Goal: Task Accomplishment & Management: Complete application form

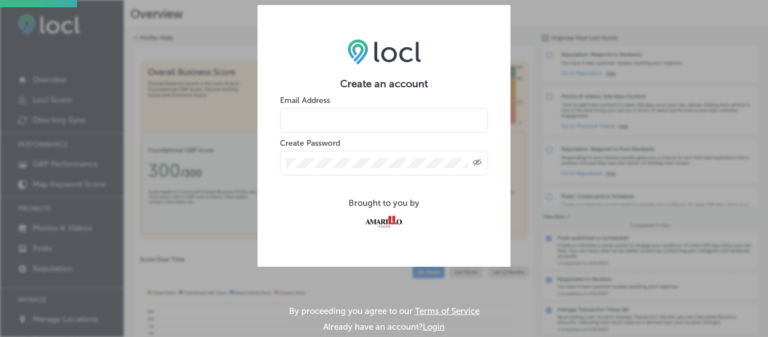
click at [391, 114] on input "email" at bounding box center [384, 120] width 208 height 25
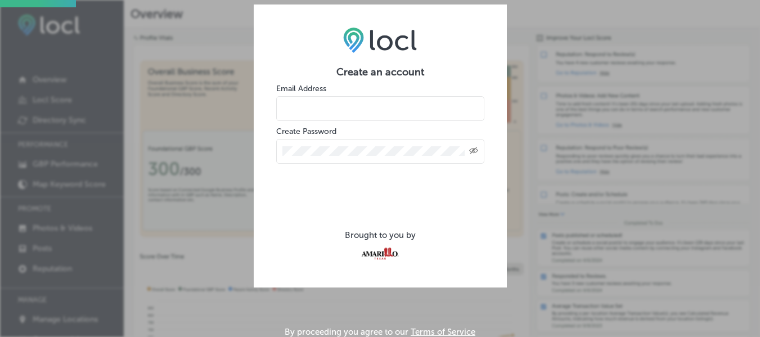
type input "blancamschaffer@gmail.com"
click at [341, 143] on div "Created with Sketch." at bounding box center [380, 151] width 208 height 25
click at [477, 151] on icon "Toggle password visibility" at bounding box center [473, 150] width 9 height 7
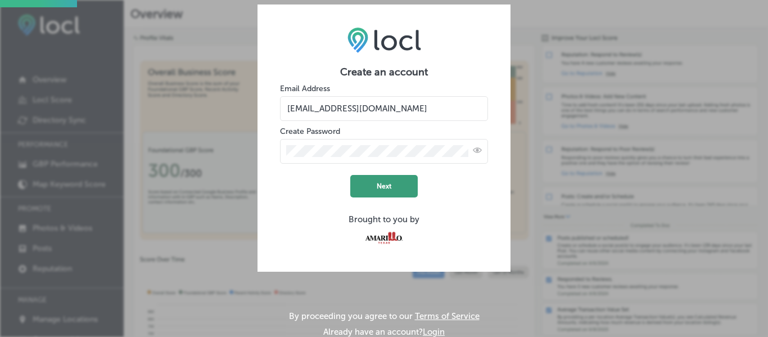
click at [387, 184] on button "Next" at bounding box center [383, 186] width 67 height 22
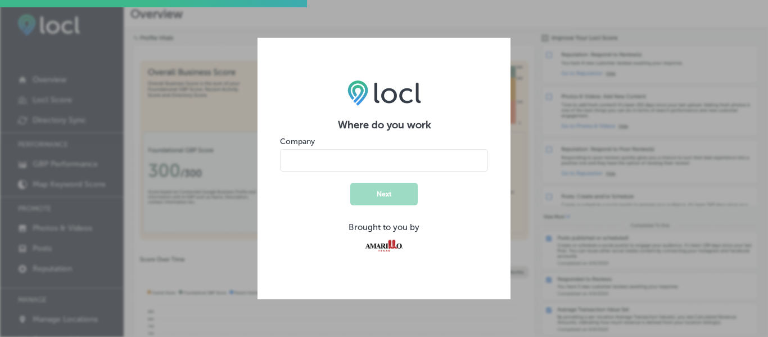
click at [300, 155] on input "name" at bounding box center [384, 160] width 208 height 22
type input "The Jericho Gap"
click at [383, 192] on button "Next" at bounding box center [383, 194] width 67 height 22
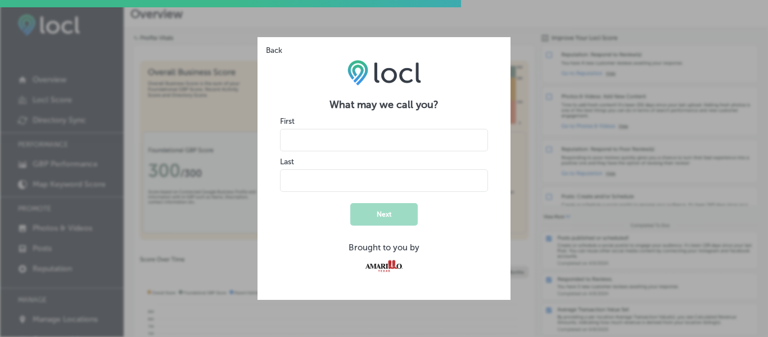
click at [355, 138] on input "name" at bounding box center [384, 140] width 208 height 22
type input "Blanca"
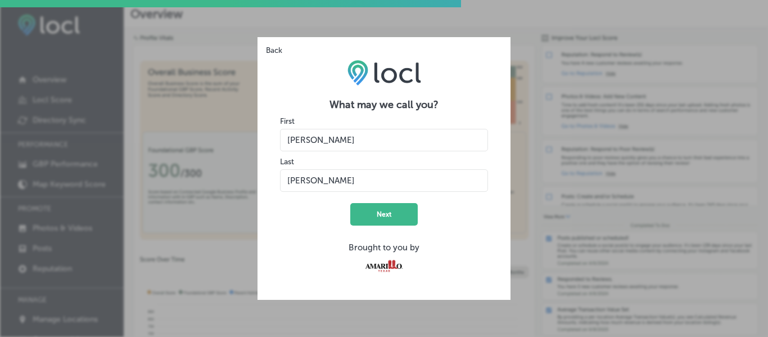
type input "Schaffer"
click at [303, 214] on form "What may we call you? First Last Next Brought to you by" at bounding box center [384, 187] width 208 height 179
click at [396, 214] on button "Next" at bounding box center [383, 214] width 67 height 22
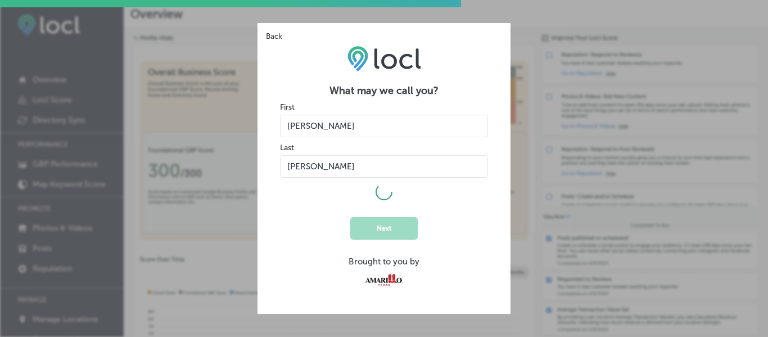
select select "US"
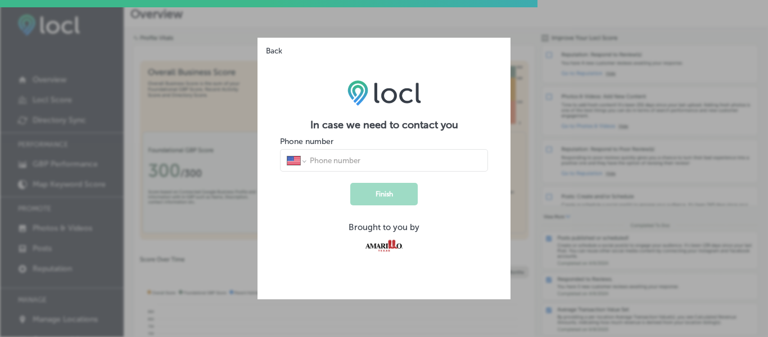
click at [338, 159] on input "tel" at bounding box center [395, 160] width 173 height 10
type input "1 (806) 690-4428"
click at [382, 194] on button "Finish" at bounding box center [383, 194] width 67 height 22
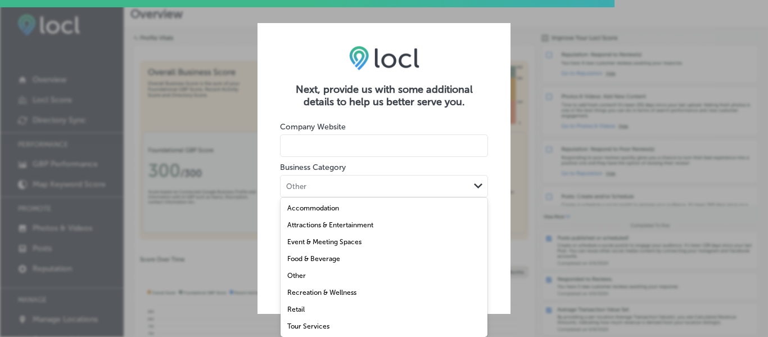
click at [349, 181] on div "Other" at bounding box center [375, 185] width 189 height 11
click at [347, 224] on label "Attractions & Entertainment" at bounding box center [330, 225] width 86 height 8
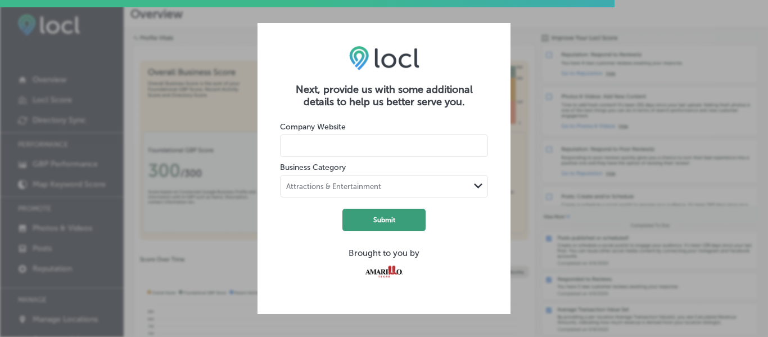
click at [373, 219] on button "Submit" at bounding box center [383, 220] width 83 height 22
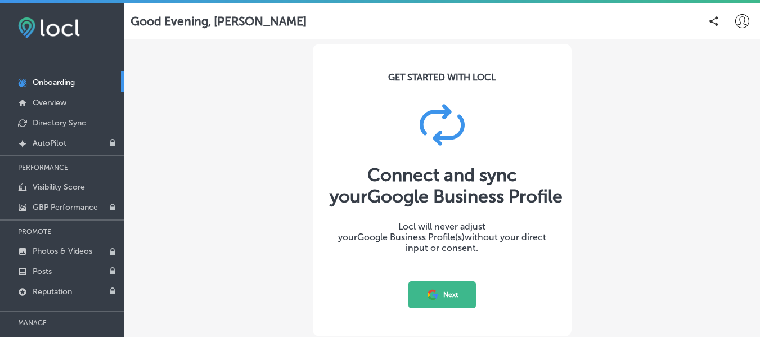
scroll to position [1, 0]
click at [445, 292] on button "Next" at bounding box center [441, 294] width 67 height 27
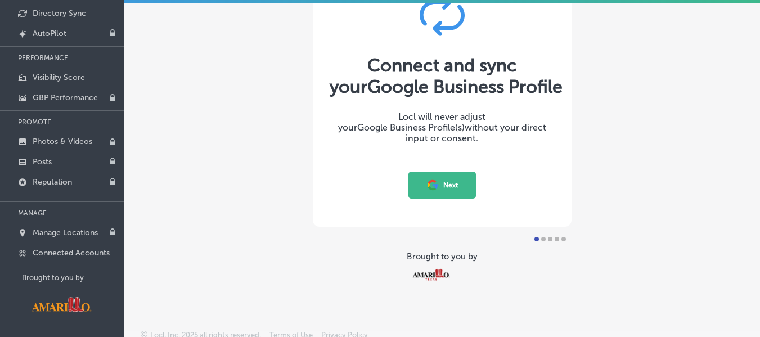
scroll to position [60, 0]
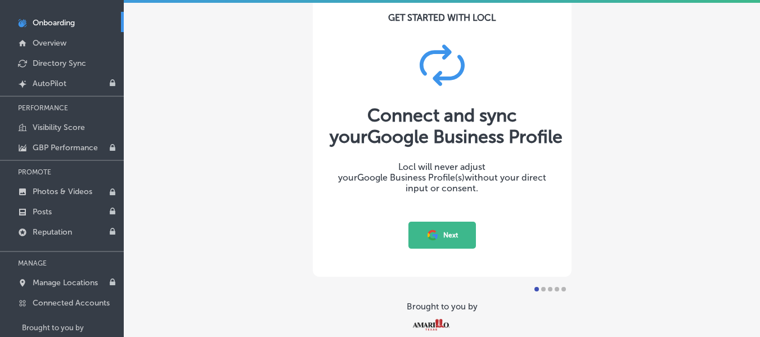
click at [440, 234] on button "Next" at bounding box center [441, 235] width 67 height 27
click at [541, 290] on div at bounding box center [543, 289] width 4 height 4
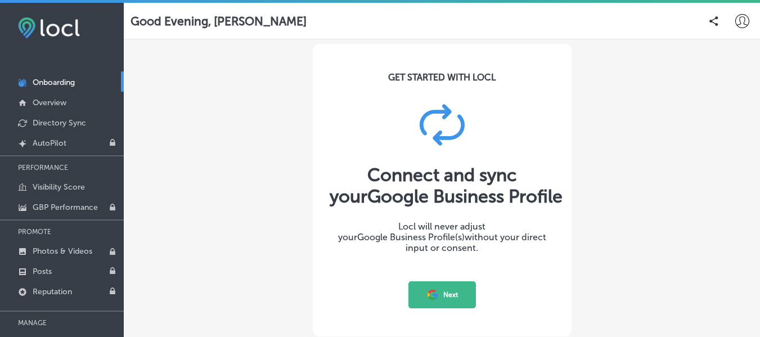
click at [448, 297] on button "Next" at bounding box center [441, 294] width 67 height 27
click at [438, 292] on button "Next" at bounding box center [441, 294] width 67 height 27
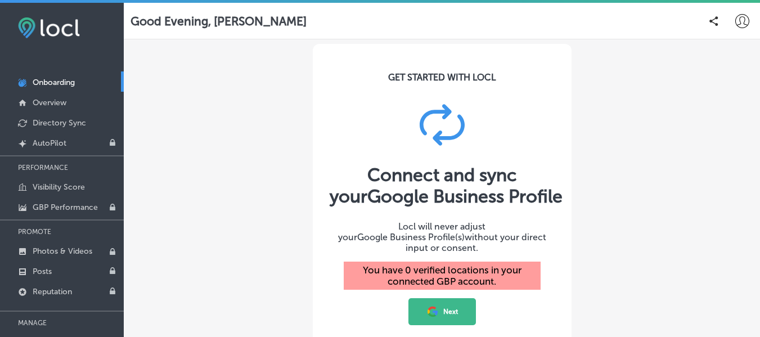
scroll to position [117, 0]
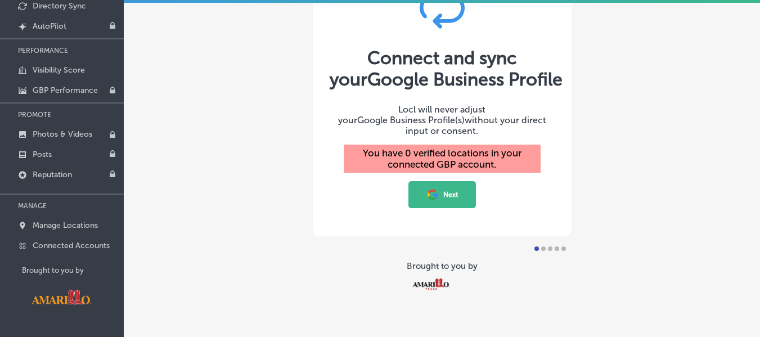
click at [435, 183] on button "Next" at bounding box center [441, 194] width 67 height 27
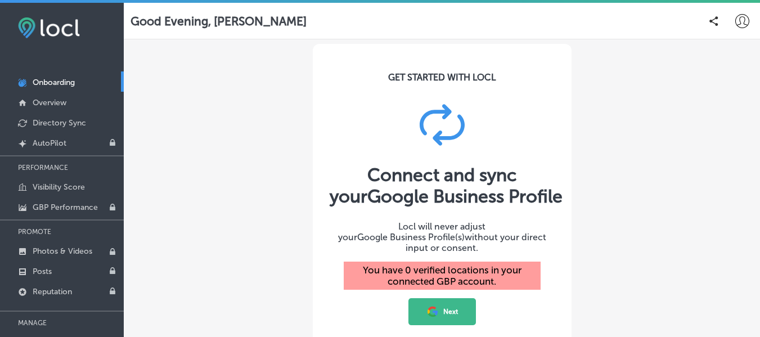
click at [437, 298] on button "Next" at bounding box center [441, 311] width 67 height 27
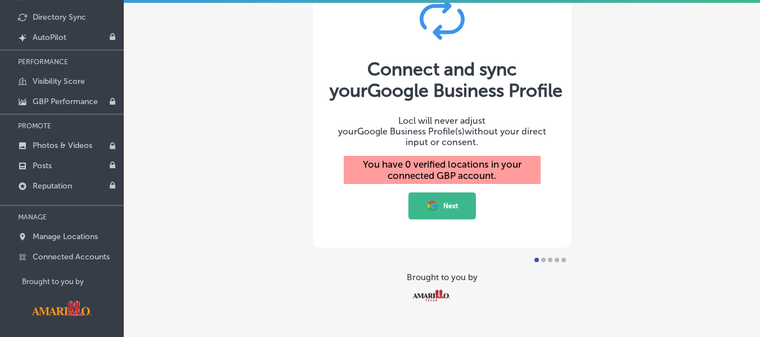
scroll to position [117, 0]
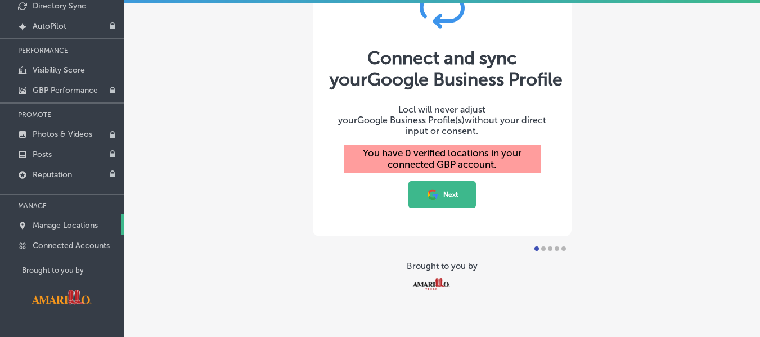
click at [85, 228] on p "Manage Locations" at bounding box center [65, 225] width 65 height 10
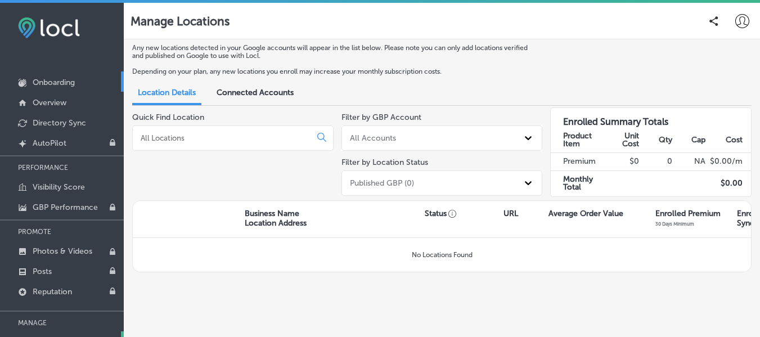
click at [53, 79] on p "Onboarding" at bounding box center [54, 83] width 42 height 10
